Goal: Find specific page/section: Find specific page/section

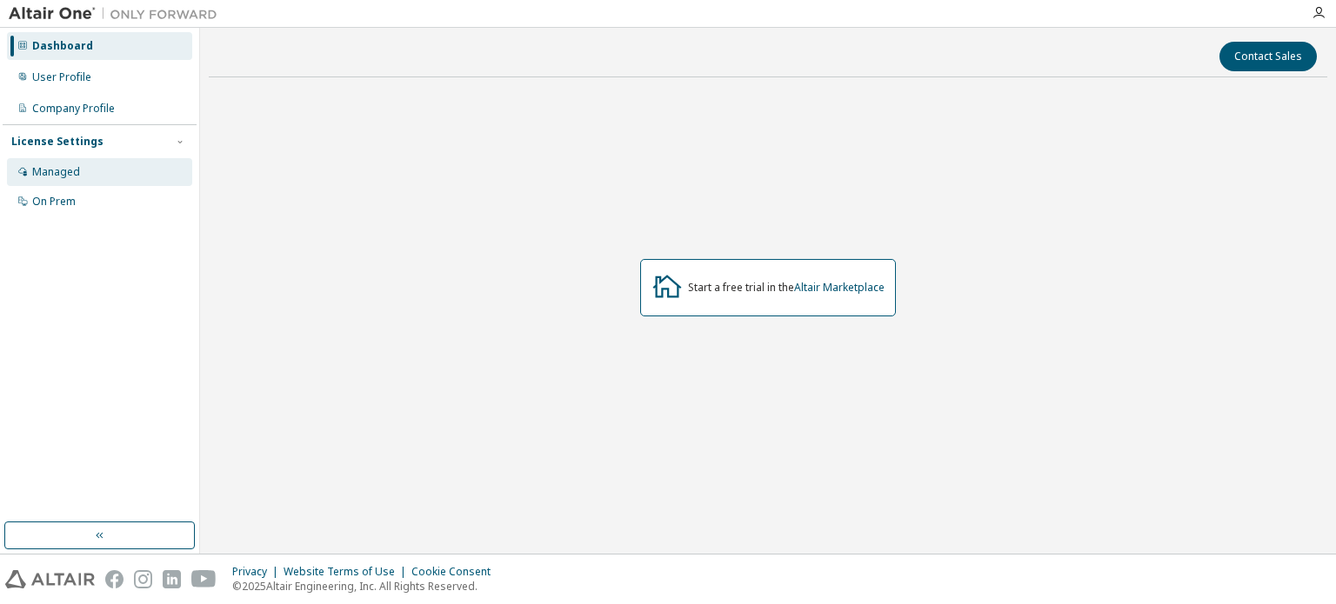
click at [79, 167] on div "Managed" at bounding box center [99, 172] width 185 height 28
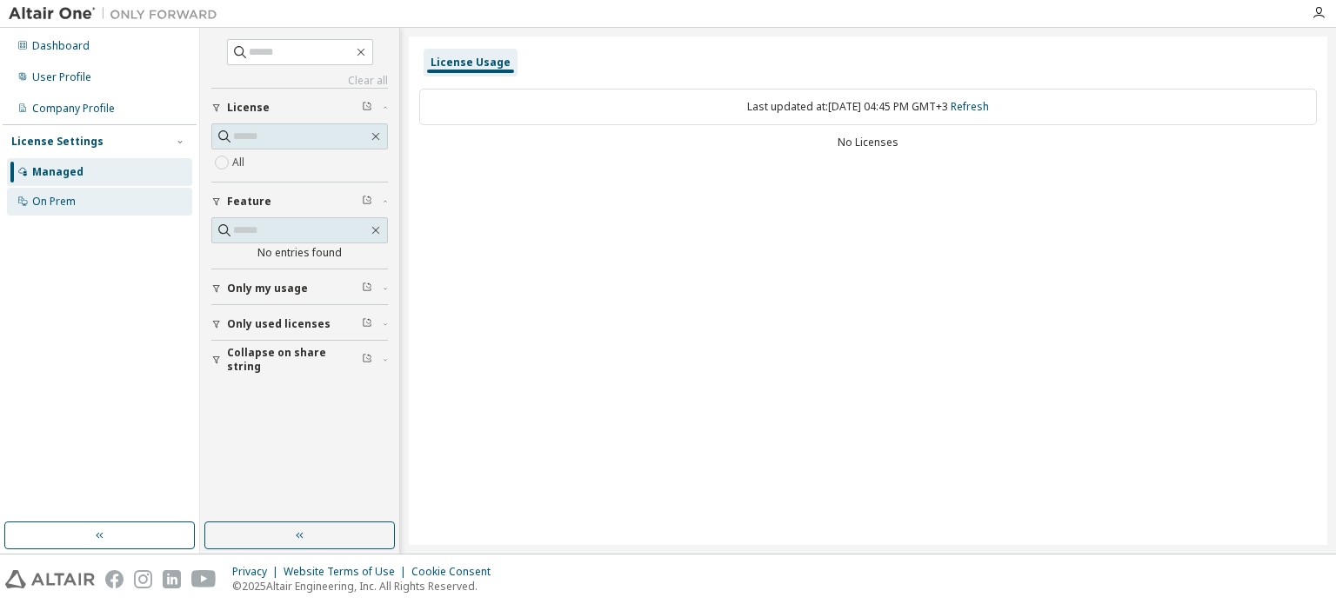
click at [66, 195] on div "On Prem" at bounding box center [53, 202] width 43 height 14
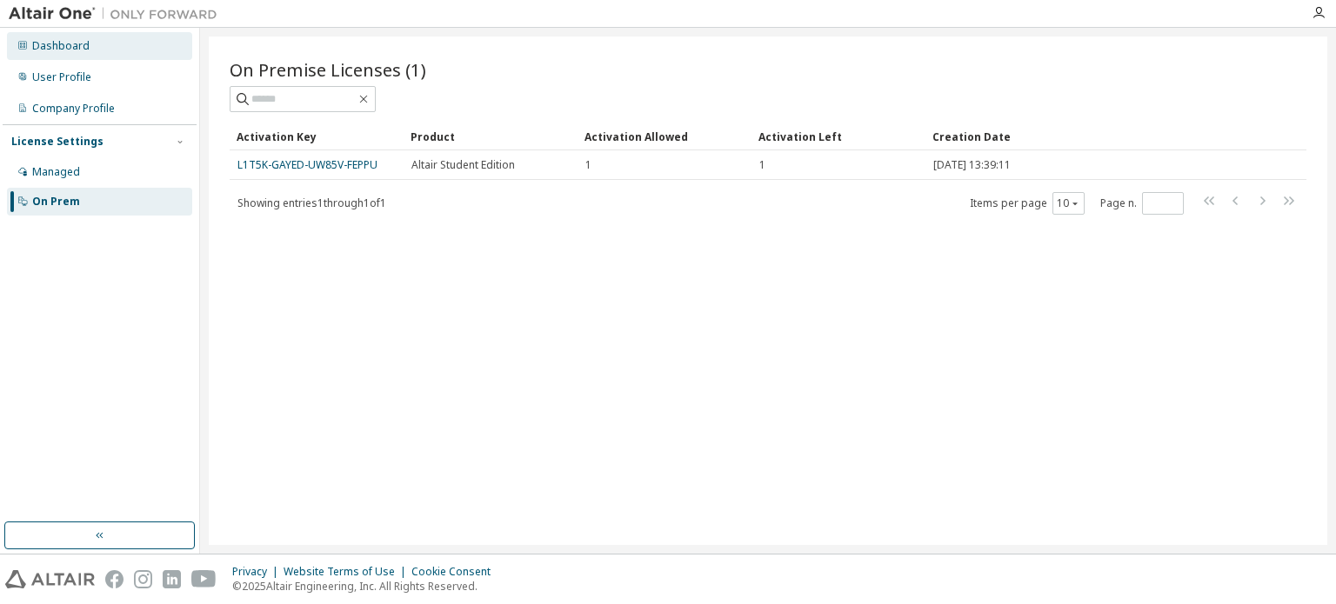
click at [90, 53] on div "Dashboard" at bounding box center [99, 46] width 185 height 28
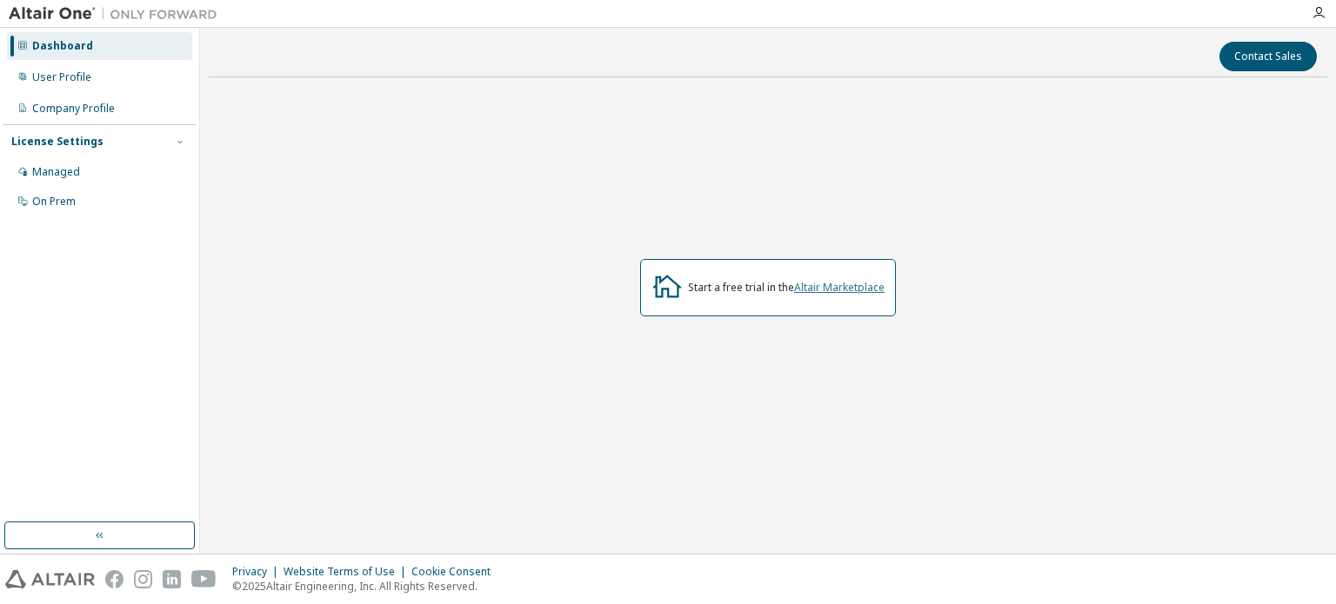
click at [864, 286] on link "Altair Marketplace" at bounding box center [839, 287] width 90 height 15
